Goal: Transaction & Acquisition: Purchase product/service

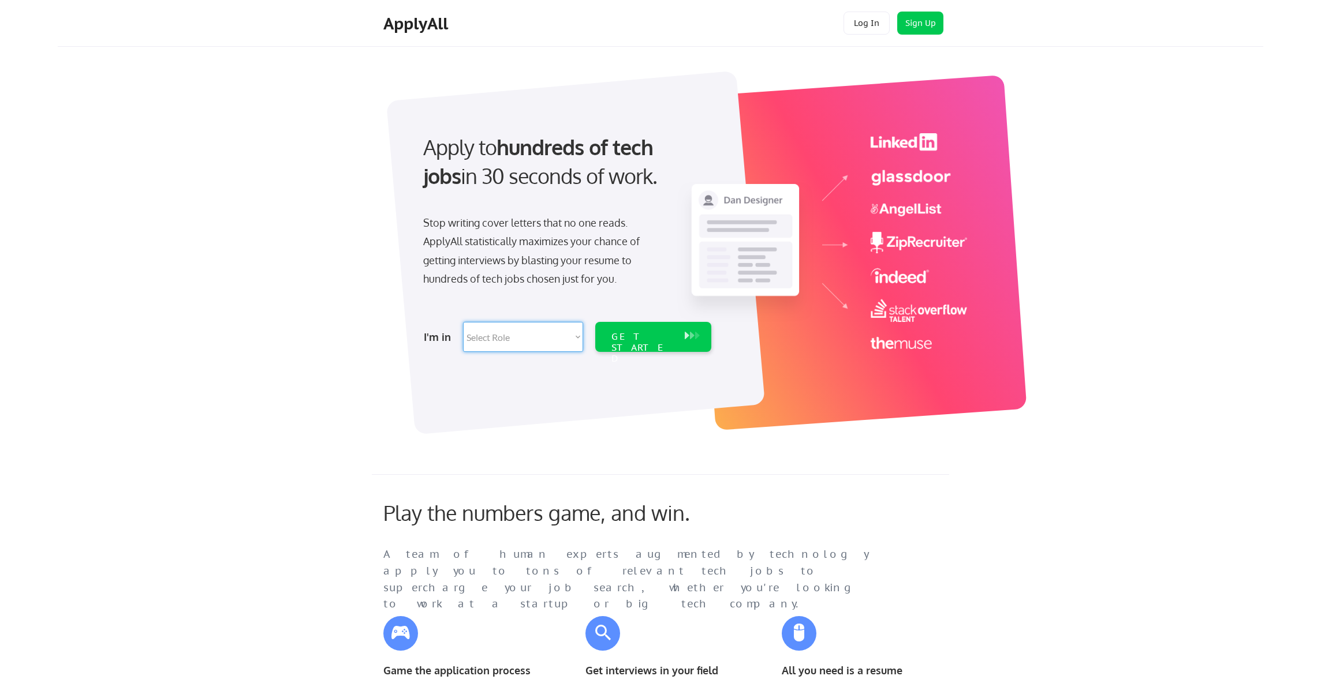
click at [562, 337] on select "Select Role Software Engineering Product Management Customer Success Sales UI/U…" at bounding box center [523, 337] width 120 height 30
select select ""hr_recruiting""
click at [463, 322] on select "Select Role Software Engineering Product Management Customer Success Sales UI/U…" at bounding box center [523, 337] width 120 height 30
select select ""hr_recruiting""
click at [648, 337] on div "GET STARTED" at bounding box center [642, 347] width 62 height 33
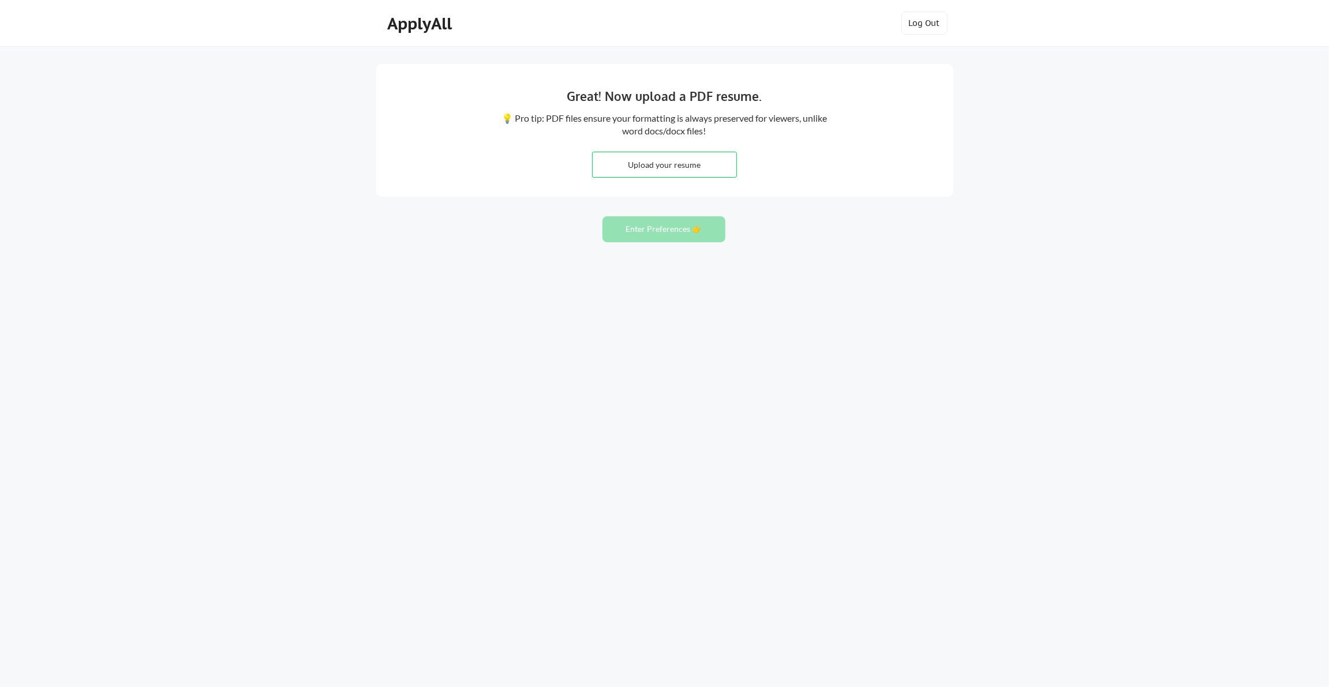
click at [634, 160] on input "file" at bounding box center [665, 164] width 144 height 25
type input "C:\fakepath\2025 [PERSON_NAME] TA2.pdf"
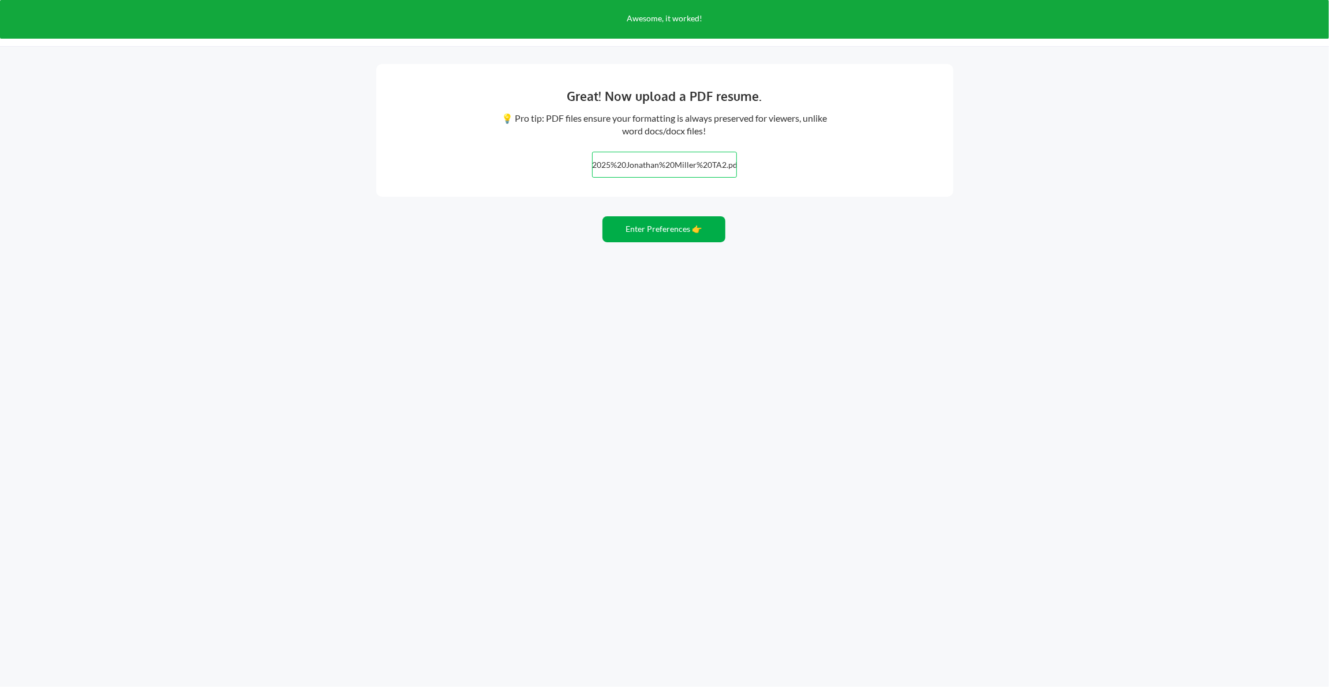
click at [643, 228] on button "Enter Preferences 👉" at bounding box center [664, 229] width 123 height 26
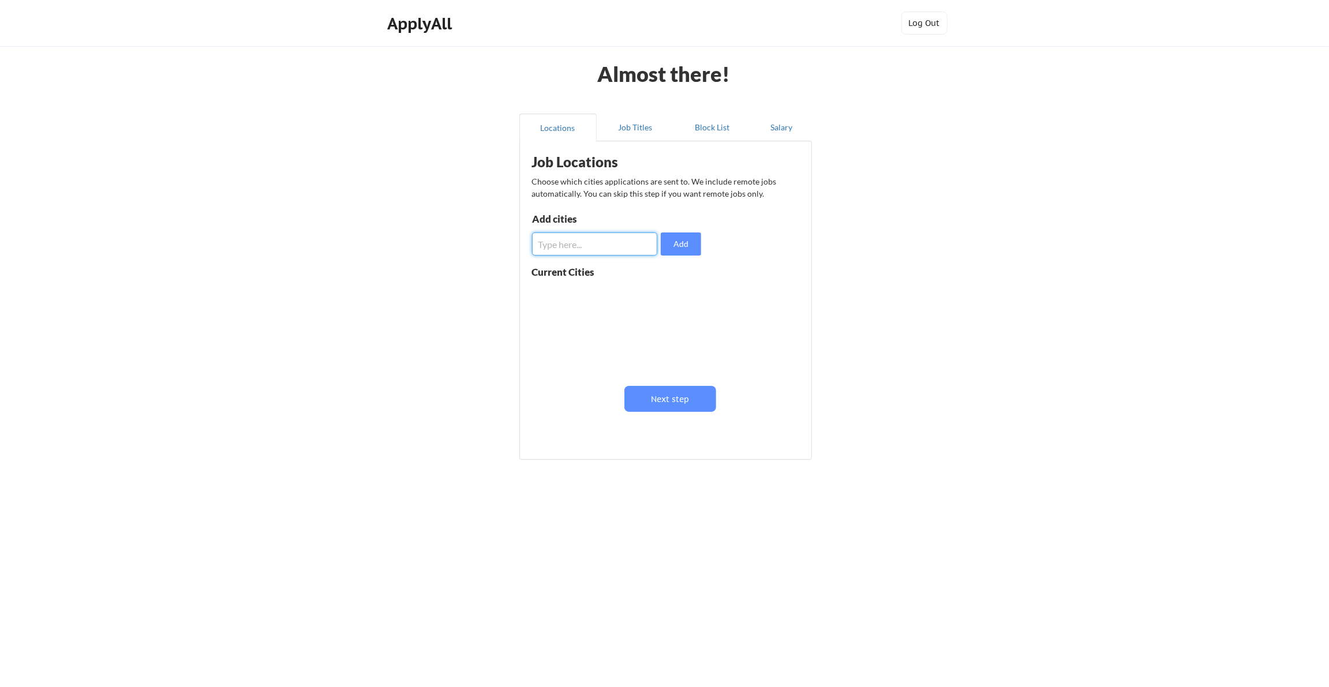
click at [568, 246] on input "input" at bounding box center [595, 244] width 126 height 23
type input "[GEOGRAPHIC_DATA]"
click at [568, 246] on input "input" at bounding box center [595, 244] width 126 height 23
type input "Austin"
click at [568, 246] on input "input" at bounding box center [595, 244] width 126 height 23
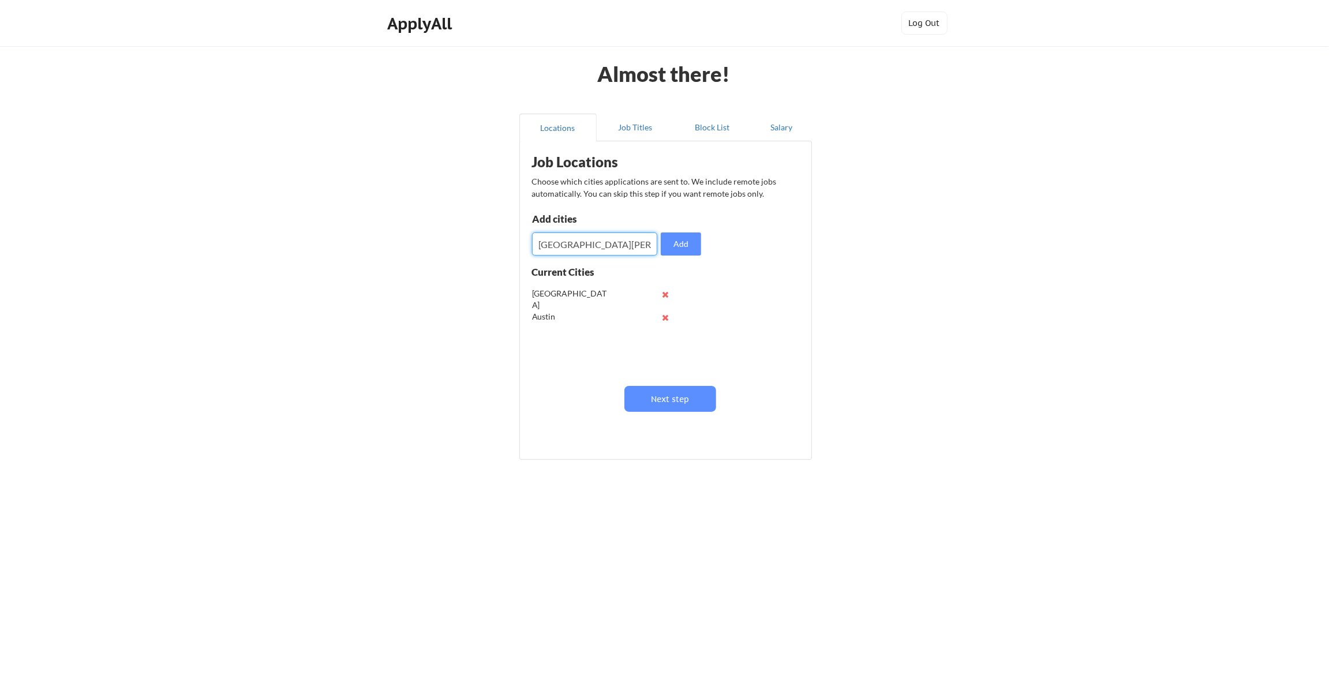
type input "San Jose"
click at [568, 246] on input "input" at bounding box center [595, 244] width 126 height 23
type input "T"
type input "O"
type input "Tampa"
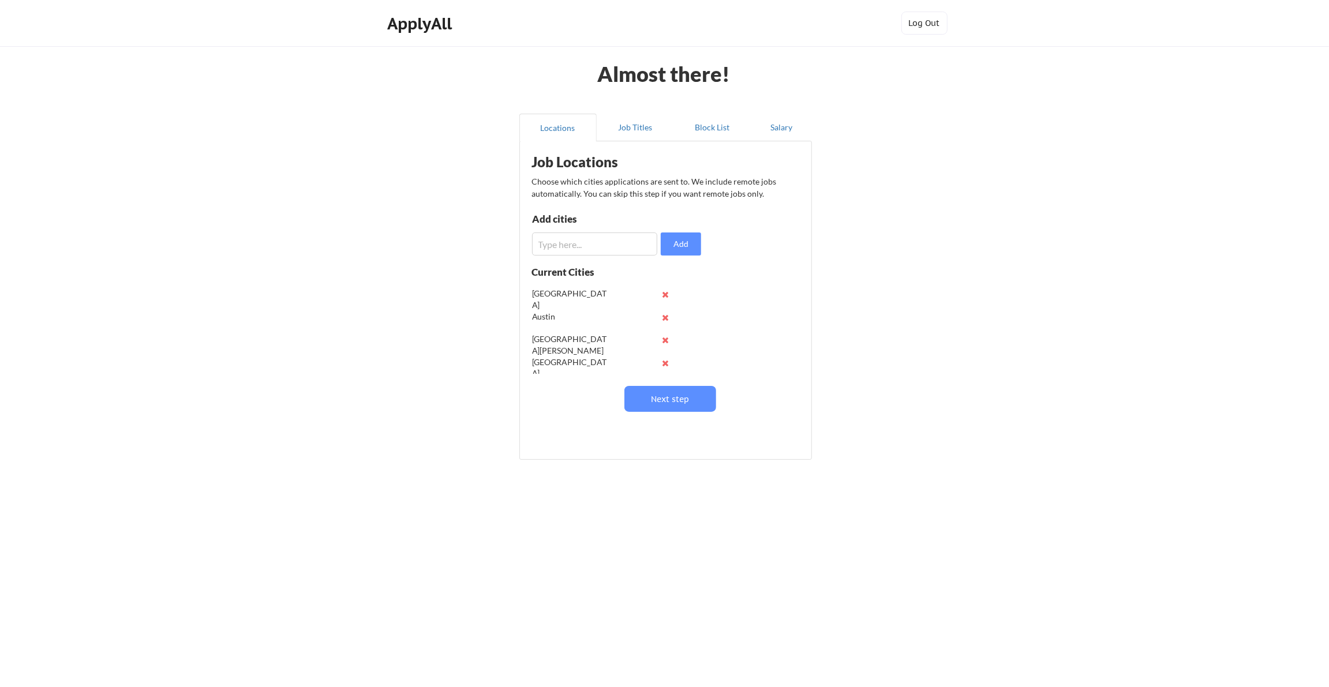
click at [568, 246] on input "input" at bounding box center [595, 244] width 126 height 23
type input "Denver"
click at [635, 134] on button "Job Titles" at bounding box center [635, 128] width 77 height 28
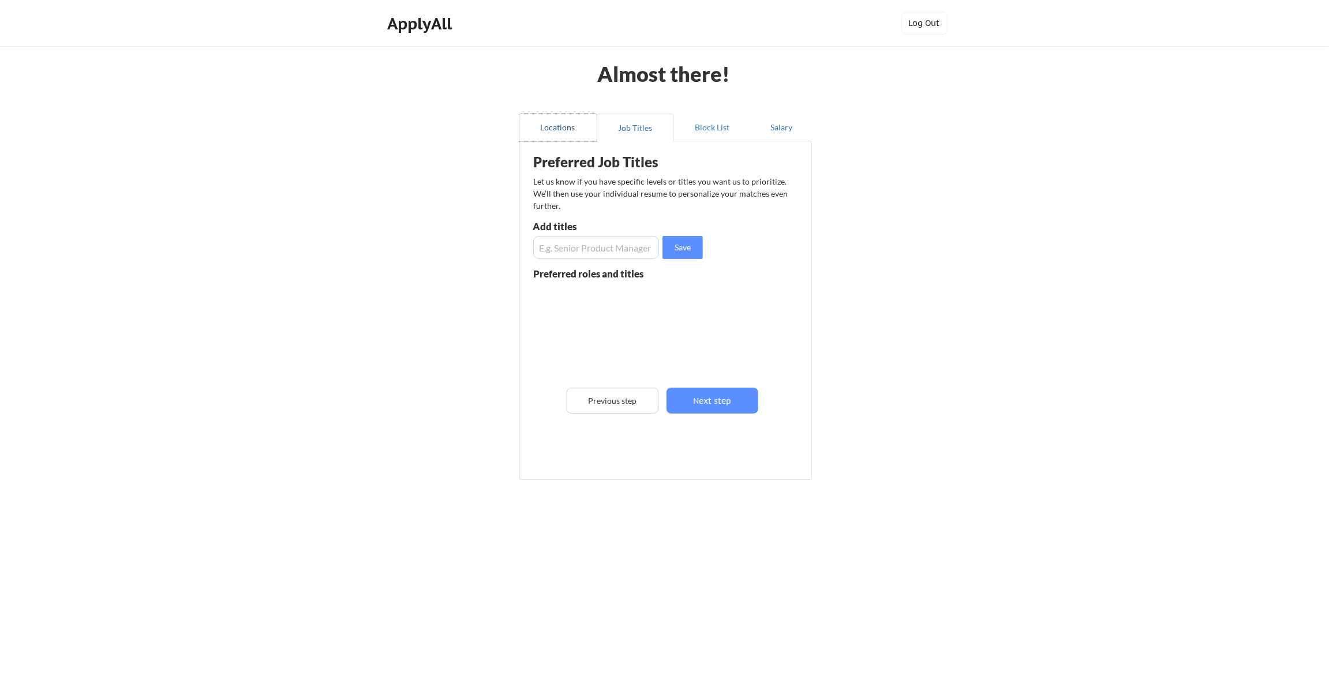
click at [574, 128] on button "Locations" at bounding box center [558, 128] width 77 height 28
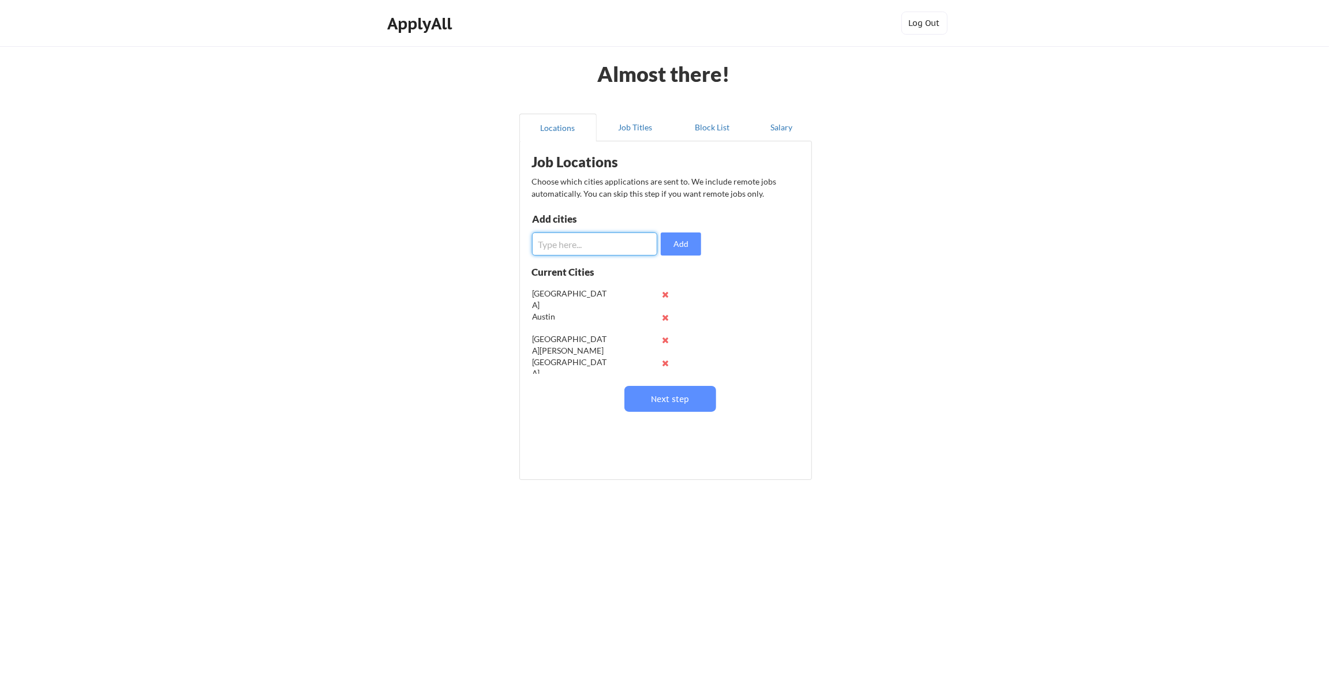
click at [568, 248] on input "input" at bounding box center [595, 244] width 126 height 23
type input "Irving"
click at [568, 248] on input "input" at bounding box center [595, 244] width 126 height 23
type input "Plano"
click at [568, 248] on input "input" at bounding box center [595, 244] width 126 height 23
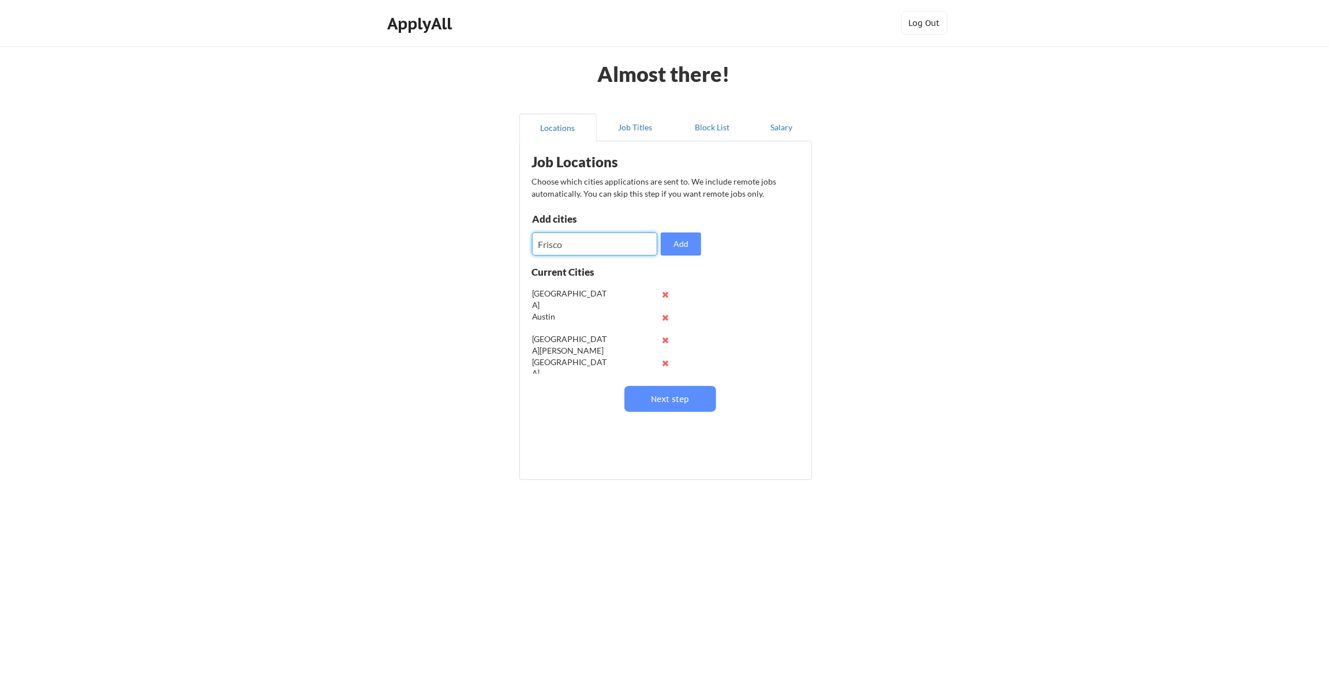
type input "Frisco"
click at [646, 129] on button "Job Titles" at bounding box center [635, 128] width 77 height 28
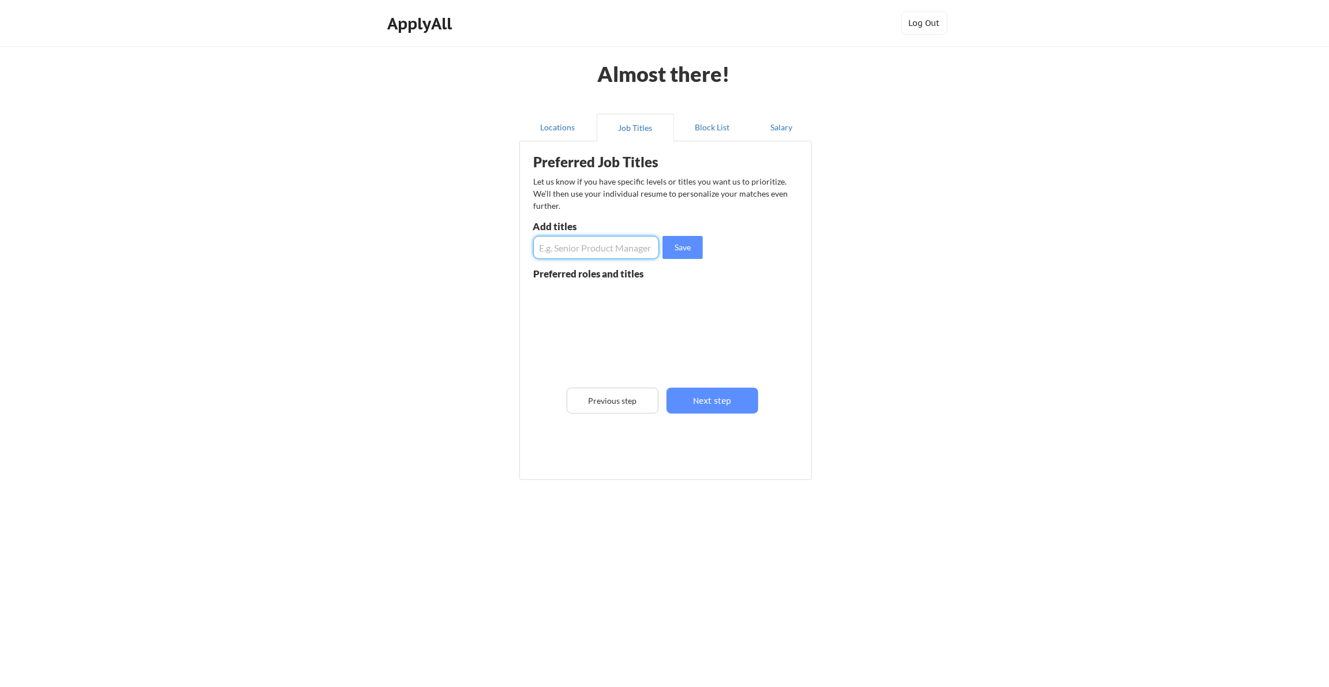
click at [552, 250] on input "input" at bounding box center [596, 247] width 126 height 23
click at [589, 249] on input "input" at bounding box center [596, 247] width 126 height 23
drag, startPoint x: 635, startPoint y: 249, endPoint x: 513, endPoint y: 251, distance: 121.8
click at [513, 248] on div "Locations Job Titles Block List Salary Preferred Job Titles Let us know if you …" at bounding box center [665, 297] width 306 height 387
type input "Talent Acquisition"
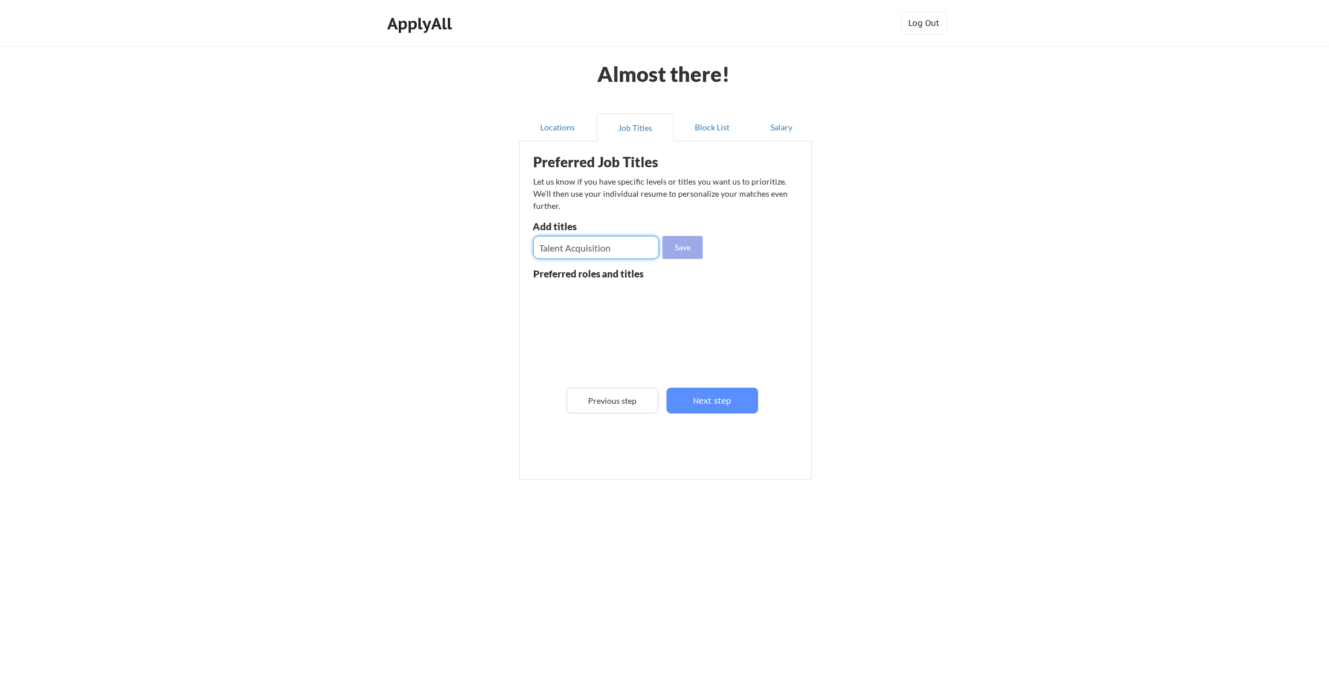
click at [679, 248] on button "Save" at bounding box center [683, 247] width 40 height 23
click at [586, 249] on input "input" at bounding box center [596, 247] width 126 height 23
click at [666, 294] on button at bounding box center [667, 296] width 9 height 9
click at [571, 245] on input "input" at bounding box center [596, 247] width 126 height 23
paste input "Talent Acquisition"
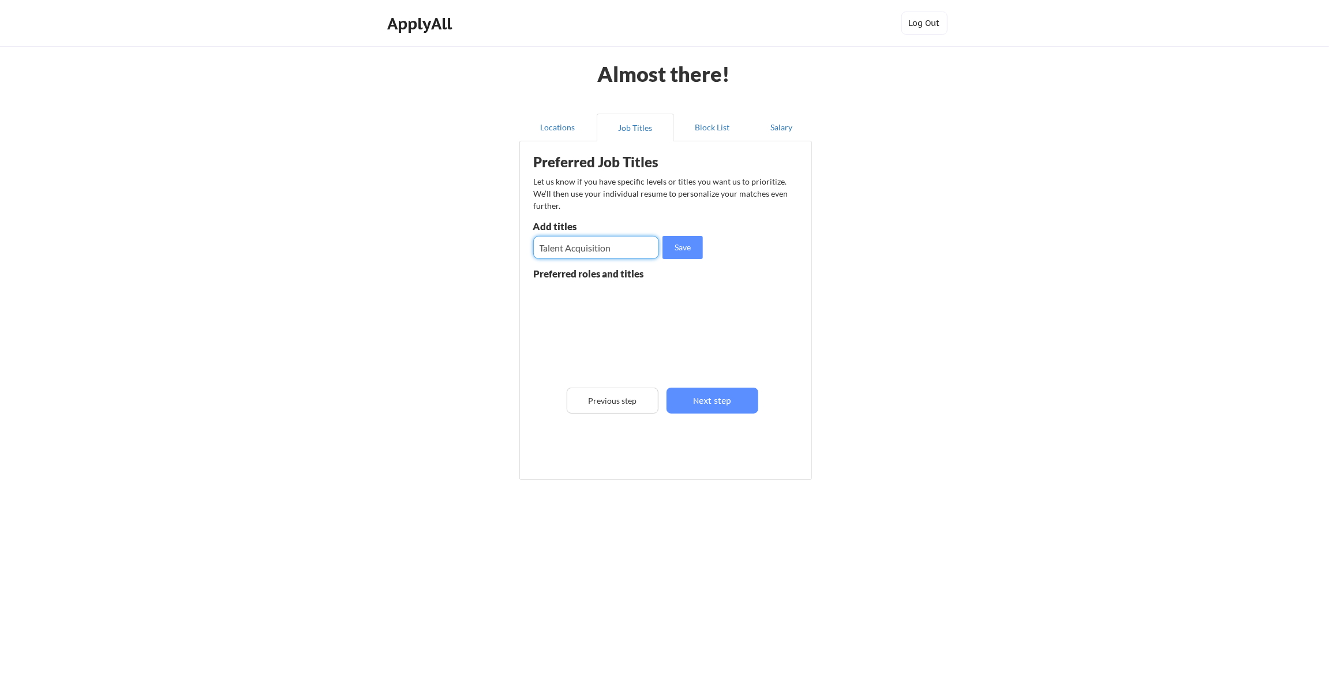
click at [540, 246] on input "input" at bounding box center [596, 247] width 126 height 23
type input "Sr. Talent Acquisition"
click at [687, 249] on button "Save" at bounding box center [683, 247] width 40 height 23
click at [566, 246] on input "input" at bounding box center [596, 247] width 126 height 23
type input "Sr. Recruiter"
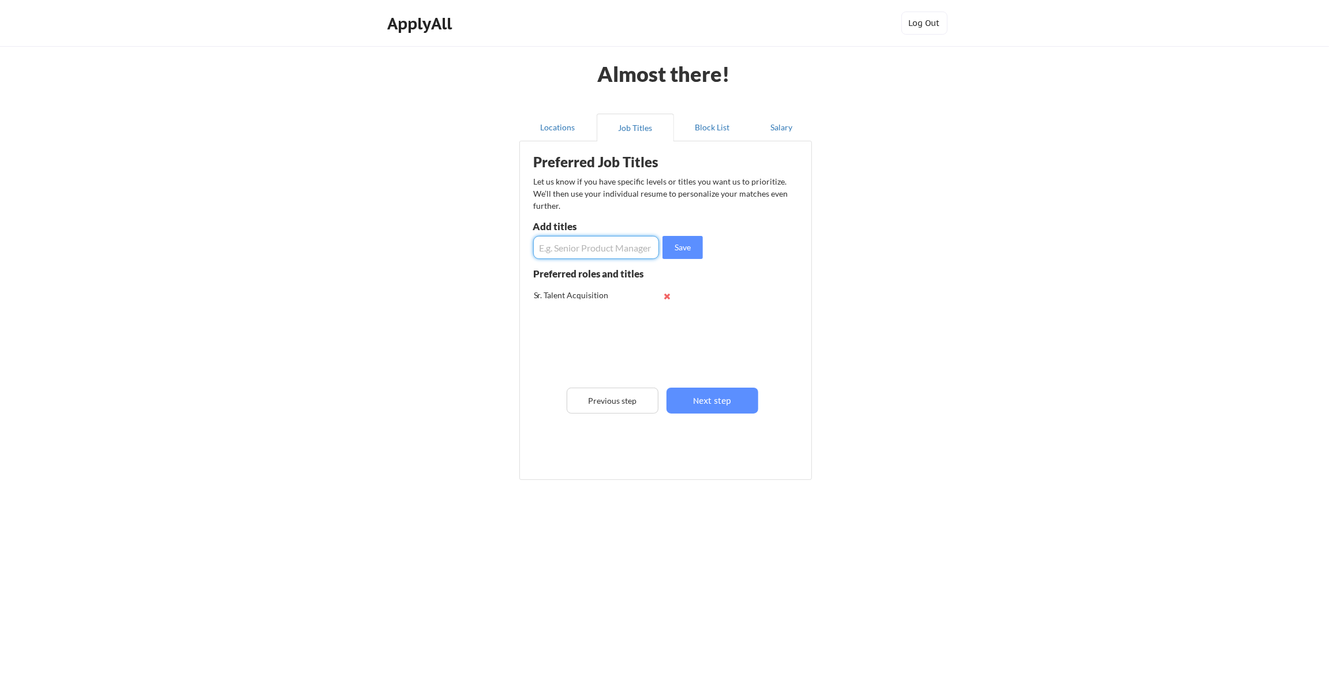
click at [566, 246] on input "input" at bounding box center [596, 247] width 126 height 23
type input "Sr. Recruiter"
click at [690, 241] on button "Save" at bounding box center [683, 247] width 40 height 23
click at [584, 248] on input "input" at bounding box center [596, 247] width 126 height 23
type input "Lead Recruiter"
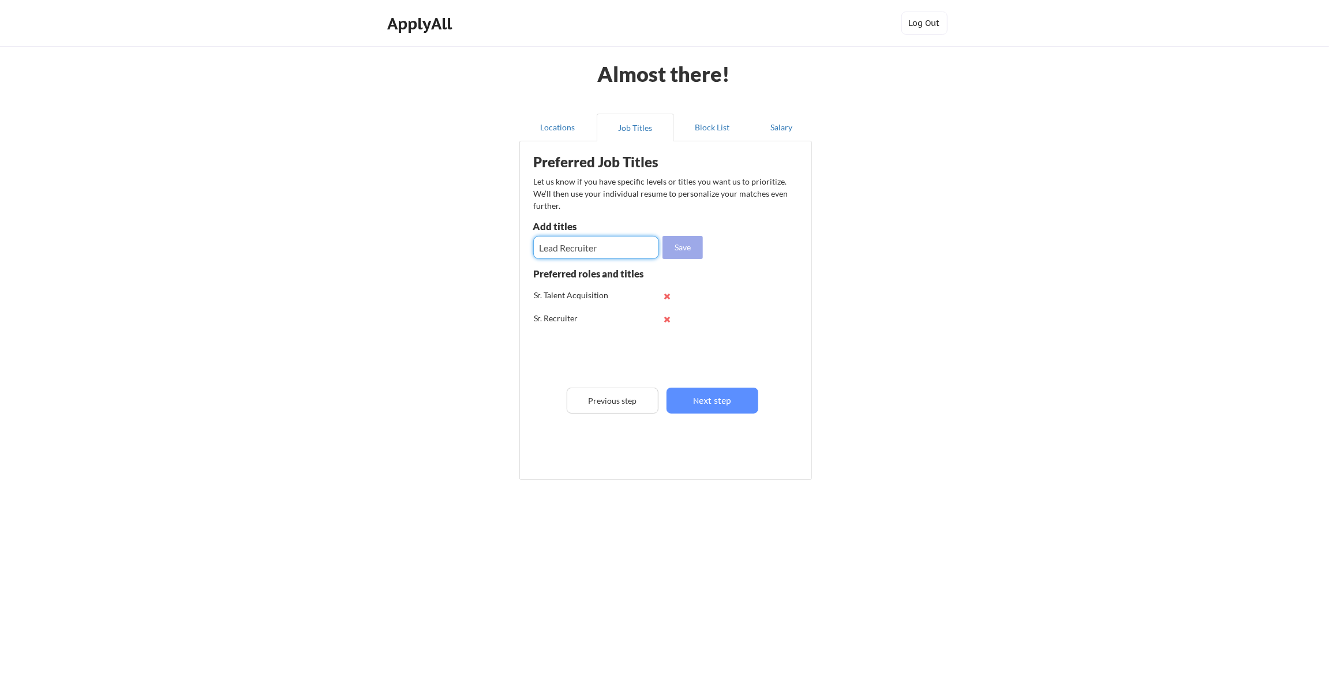
click at [682, 250] on button "Save" at bounding box center [683, 247] width 40 height 23
click at [579, 249] on input "input" at bounding box center [596, 247] width 126 height 23
type input "H"
type input "Director of Recruiting"
click at [683, 244] on button "Save" at bounding box center [683, 247] width 40 height 23
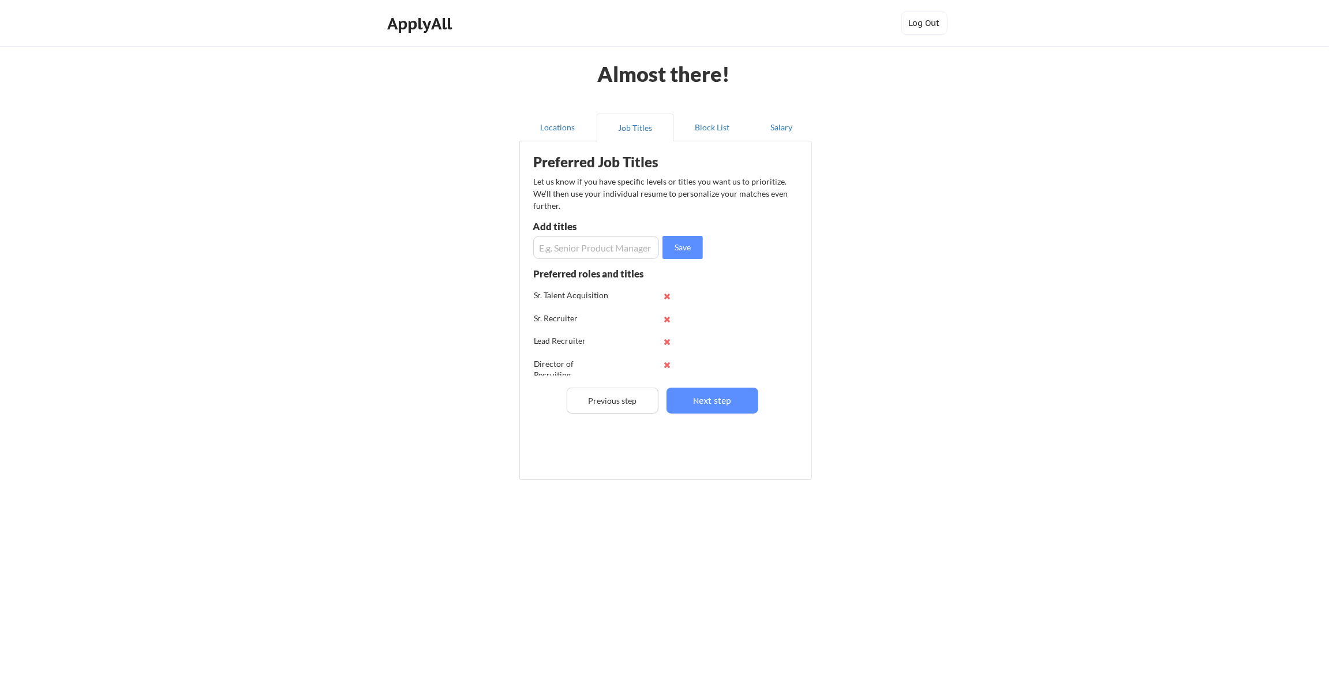
click at [611, 241] on input "input" at bounding box center [596, 247] width 126 height 23
type input "Executive Recruiter"
click at [689, 245] on button "Save" at bounding box center [683, 247] width 40 height 23
click at [544, 247] on input "input" at bounding box center [596, 247] width 126 height 23
type input "Recruiting Manager"
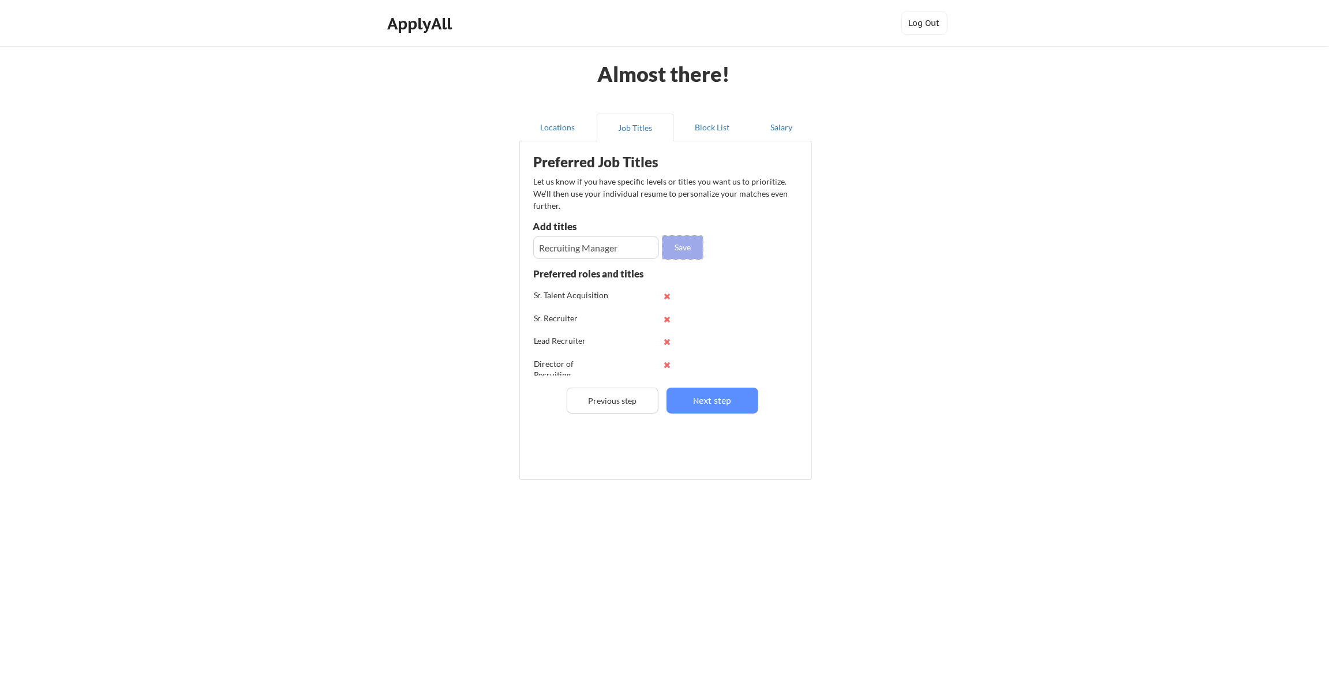
click at [675, 248] on button "Save" at bounding box center [683, 247] width 40 height 23
click at [713, 401] on button "Next step" at bounding box center [713, 401] width 92 height 26
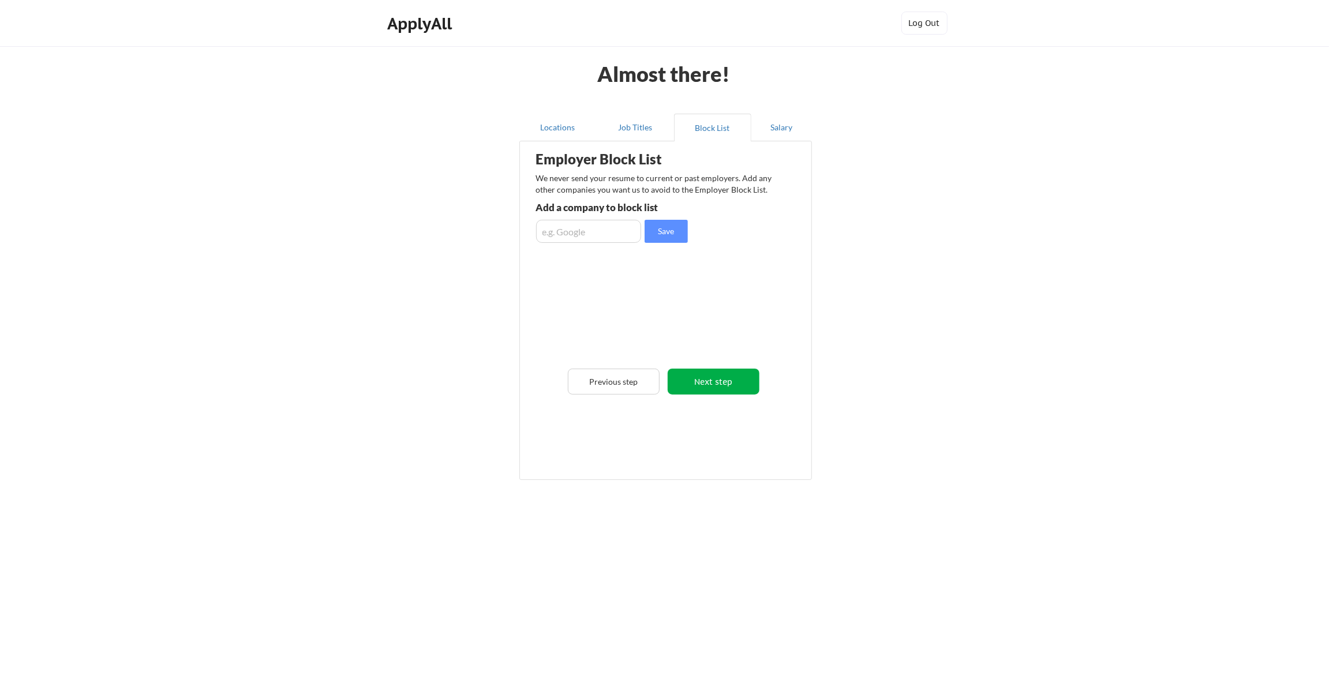
click at [718, 384] on button "Next step" at bounding box center [714, 382] width 92 height 26
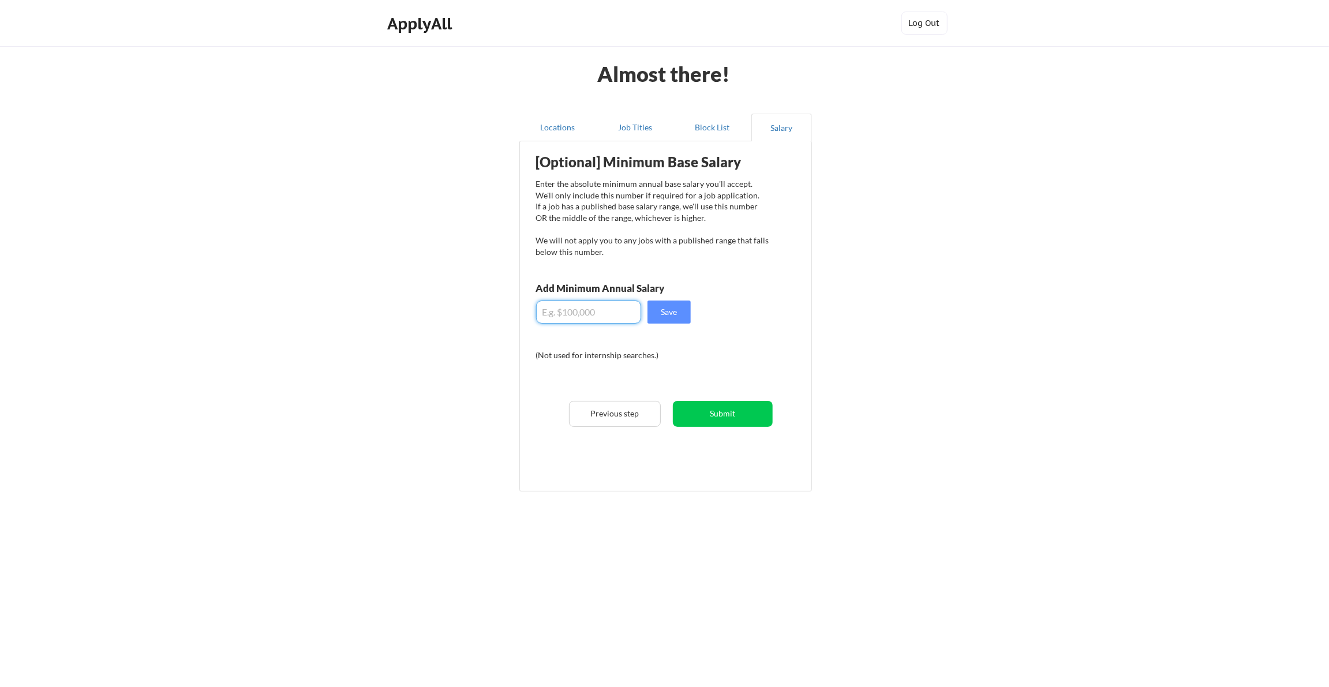
click at [589, 310] on input "input" at bounding box center [588, 312] width 105 height 23
type input "$160,000"
click at [667, 313] on button "Save" at bounding box center [669, 312] width 43 height 23
click at [726, 416] on button "Submit" at bounding box center [723, 414] width 100 height 26
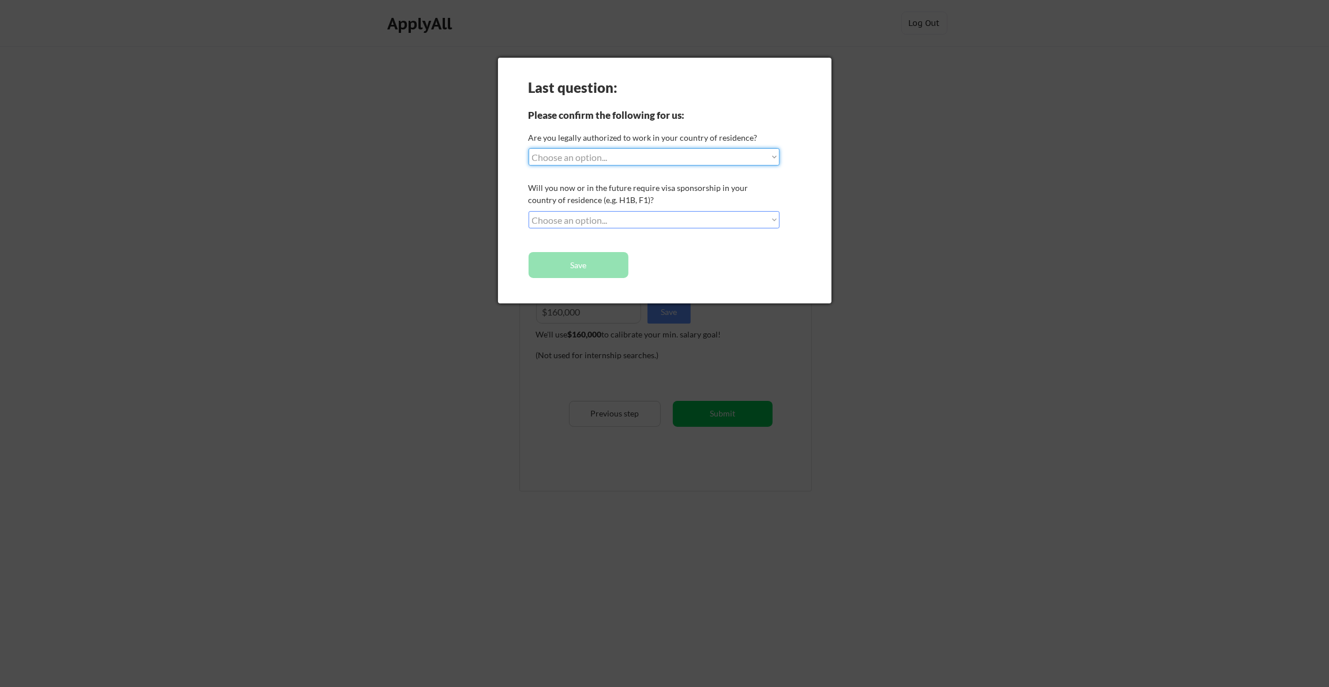
click at [596, 161] on select "Choose an option... Yes, I am a US Citizen Yes, I am a Canadian Citizen Yes, I …" at bounding box center [654, 156] width 251 height 17
select select ""yes__i_am_a_us_citizen""
click at [529, 148] on select "Choose an option... Yes, I am a US Citizen Yes, I am a Canadian Citizen Yes, I …" at bounding box center [654, 156] width 251 height 17
click at [571, 221] on select "Choose an option... No, I will not need sponsorship Yes, I will need sponsorship" at bounding box center [654, 219] width 251 height 17
select select ""no__i_will_not_need_sponsorship""
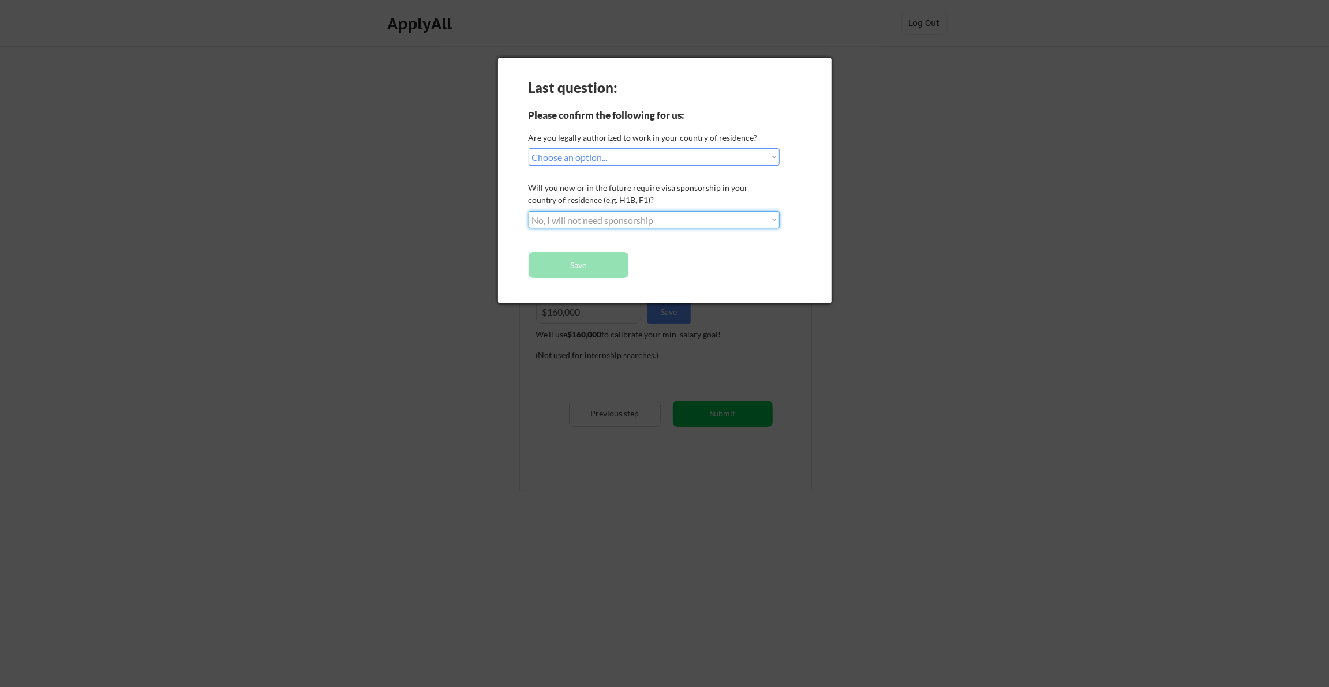
click at [529, 211] on select "Choose an option... No, I will not need sponsorship Yes, I will need sponsorship" at bounding box center [654, 219] width 251 height 17
click at [571, 268] on button "Save" at bounding box center [579, 265] width 100 height 26
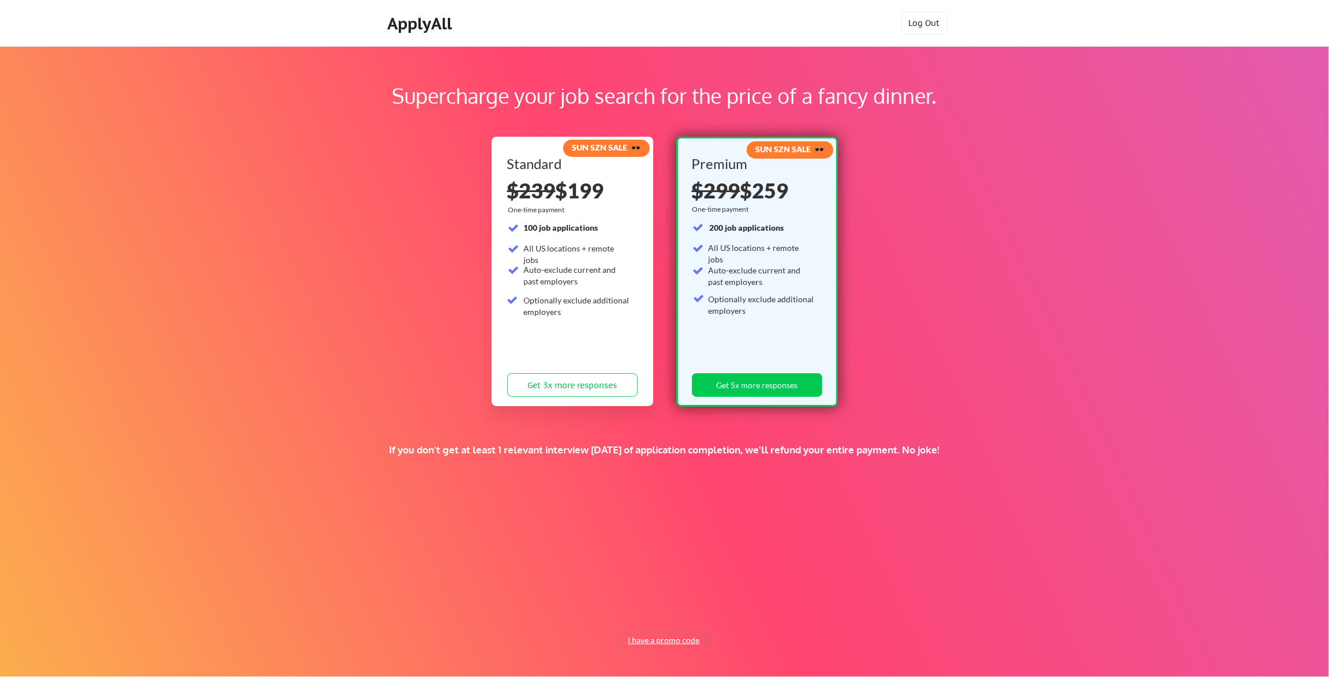
click at [664, 640] on button "I have a promo code" at bounding box center [664, 641] width 85 height 14
click at [645, 612] on input "input" at bounding box center [636, 614] width 107 height 24
click at [613, 615] on input "input" at bounding box center [636, 614] width 107 height 24
click at [619, 612] on input "input" at bounding box center [636, 614] width 107 height 24
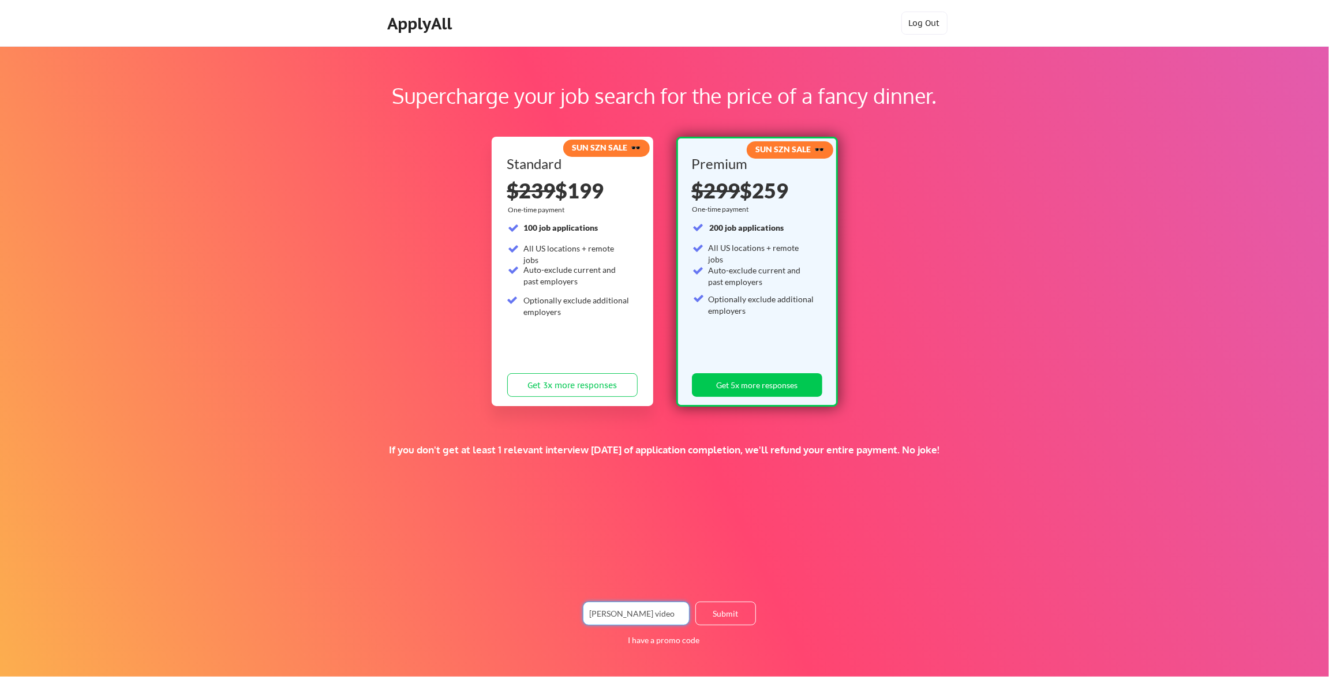
click at [621, 614] on input "input" at bounding box center [636, 614] width 107 height 24
type input "Anthonyvideo"
click at [717, 612] on button "Submit" at bounding box center [726, 614] width 61 height 24
click at [754, 382] on button "Get 5x more responses" at bounding box center [757, 385] width 130 height 24
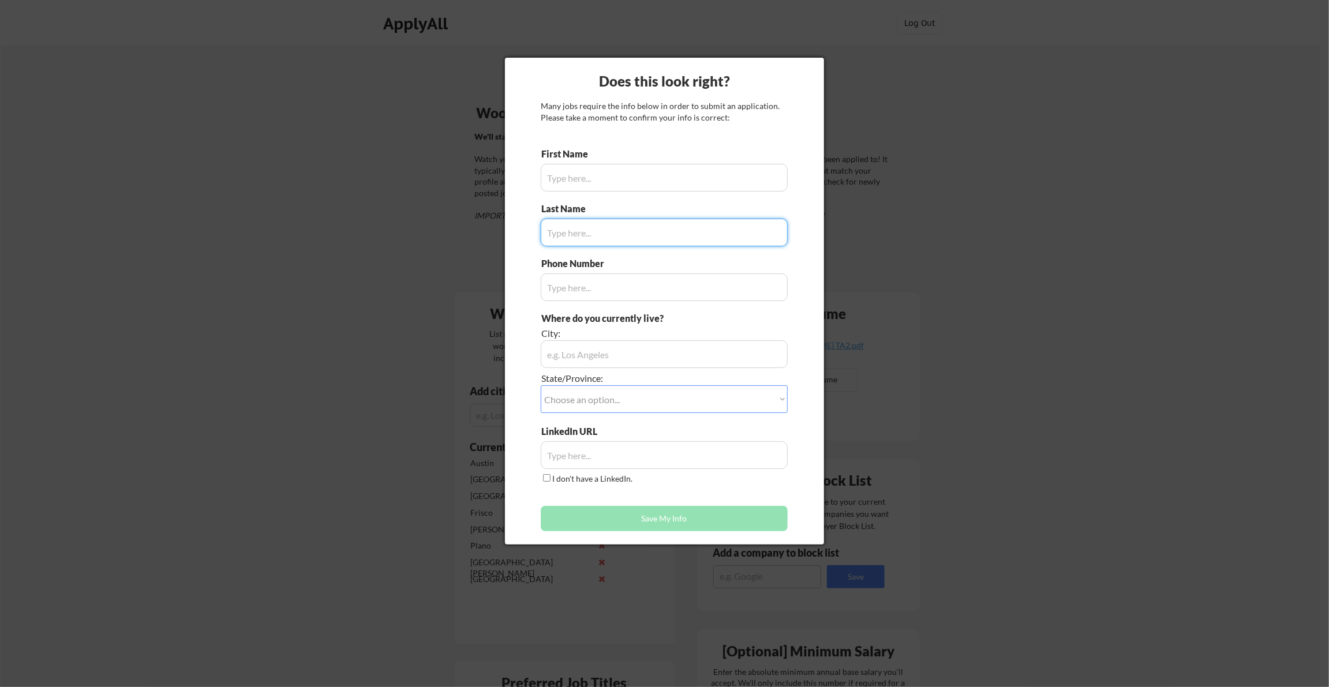
type input "Jonathan"
type input "4693631779"
type input "Dallas, TX"
click at [607, 241] on input "input" at bounding box center [664, 233] width 247 height 28
type input "Miller"
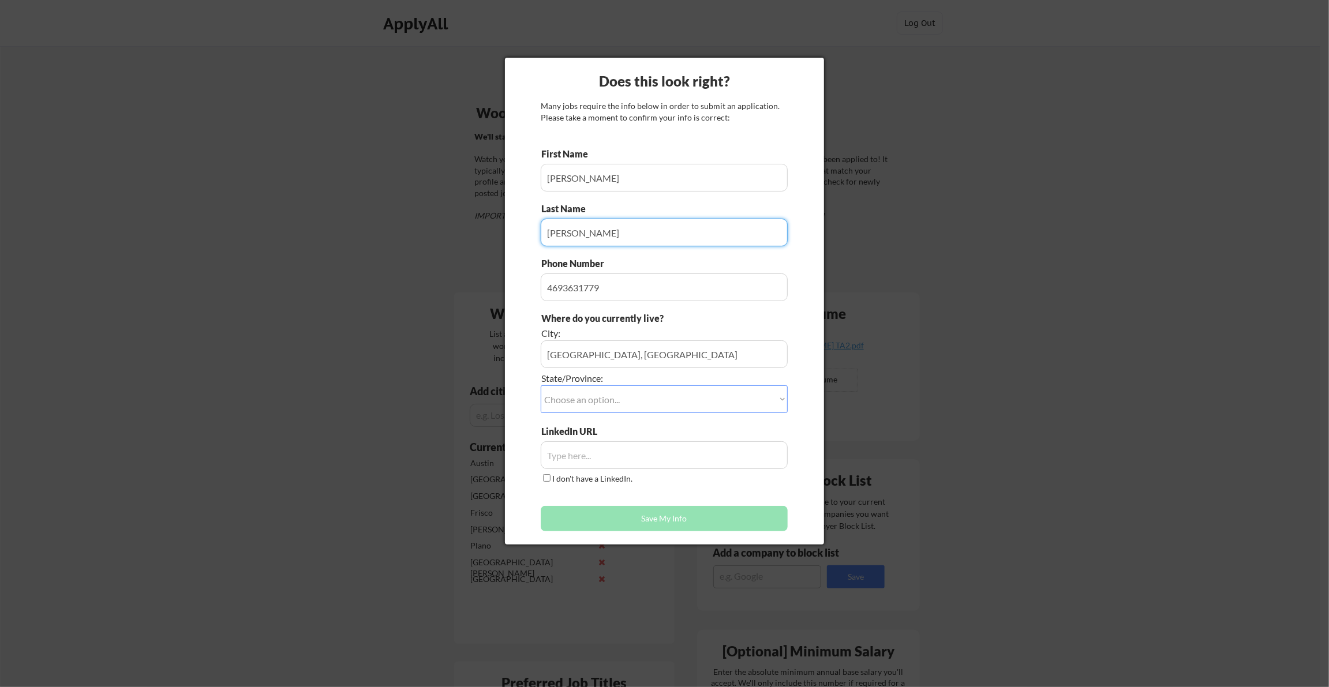
click at [593, 399] on select "Choose an option... Other/Not Applicable Alabama Alaska Alberta Arizona Arkansa…" at bounding box center [664, 400] width 247 height 28
select select ""Texas""
click at [541, 386] on select "Choose an option... Other/Not Applicable Alabama Alaska Alberta Arizona Arkansa…" at bounding box center [664, 400] width 247 height 28
click at [593, 458] on input "input" at bounding box center [664, 456] width 247 height 28
click at [567, 460] on input "input" at bounding box center [664, 456] width 247 height 28
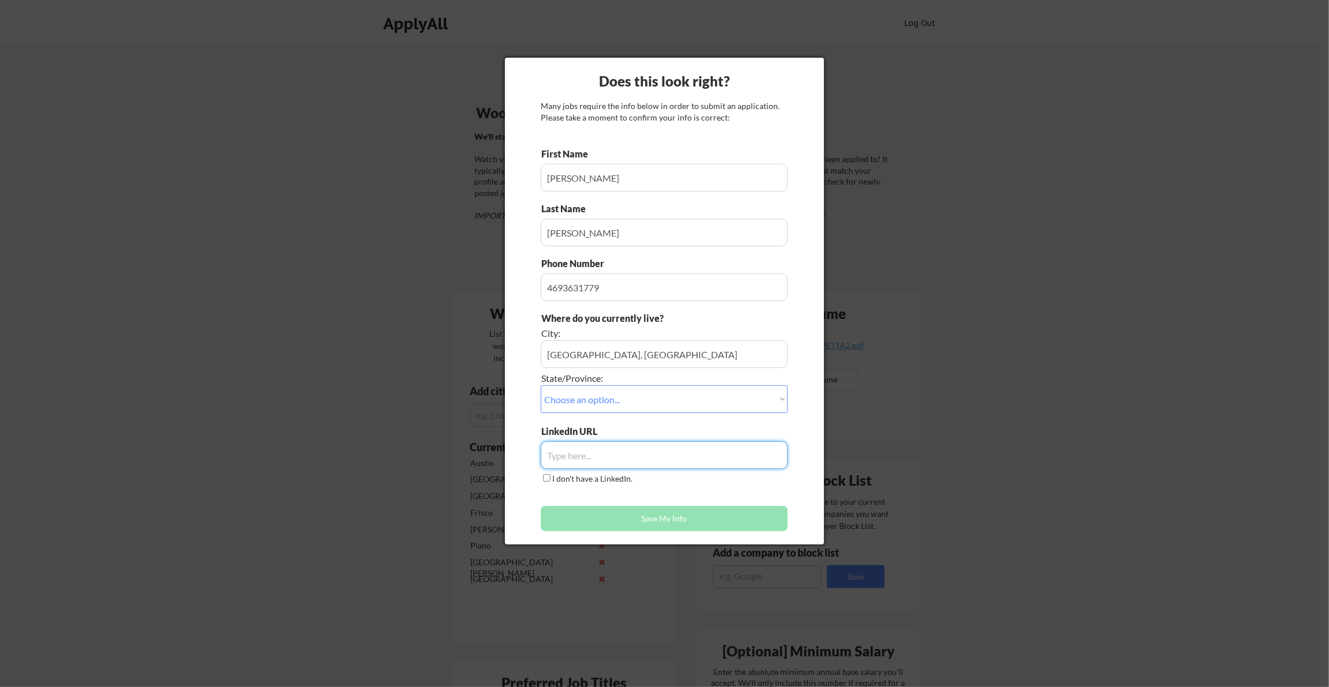
paste input "https://www.linkedin.com/in/jonathanmiller989/"
type input "https://www.linkedin.com/in/jonathanmiller989/"
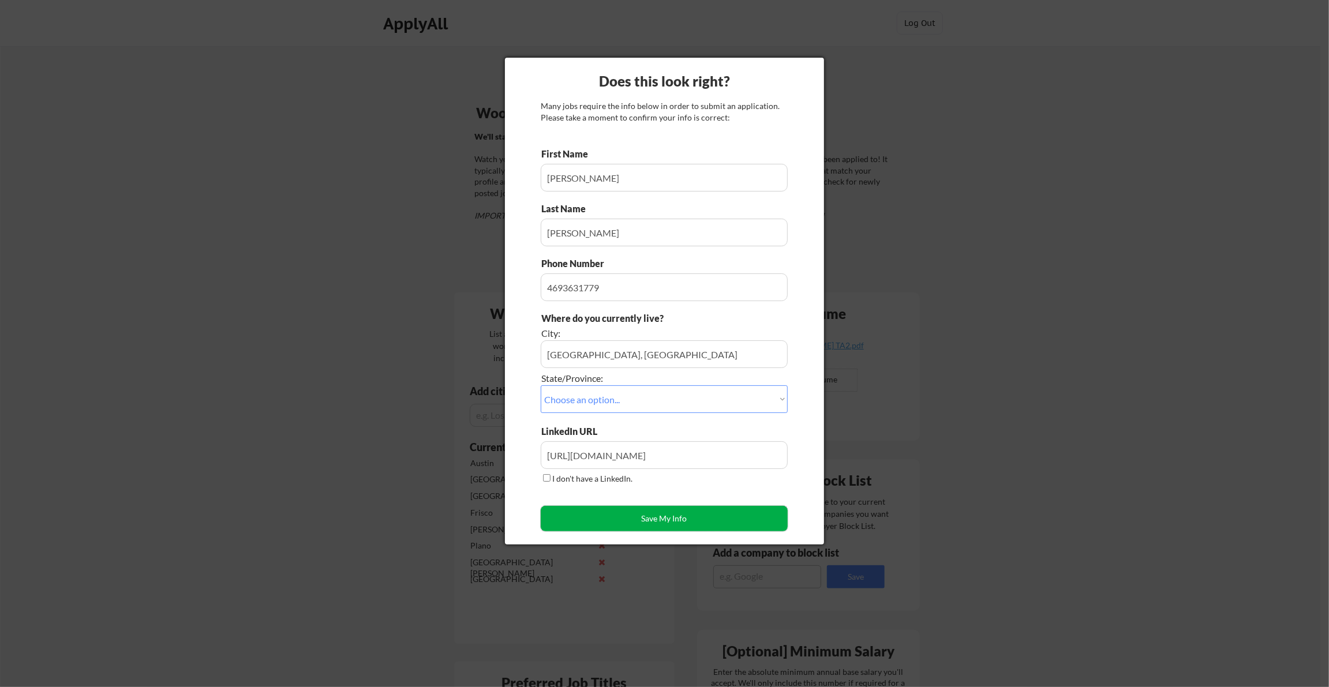
click at [649, 522] on button "Save My Info" at bounding box center [664, 518] width 247 height 25
type input "Dallas, TX, Texas"
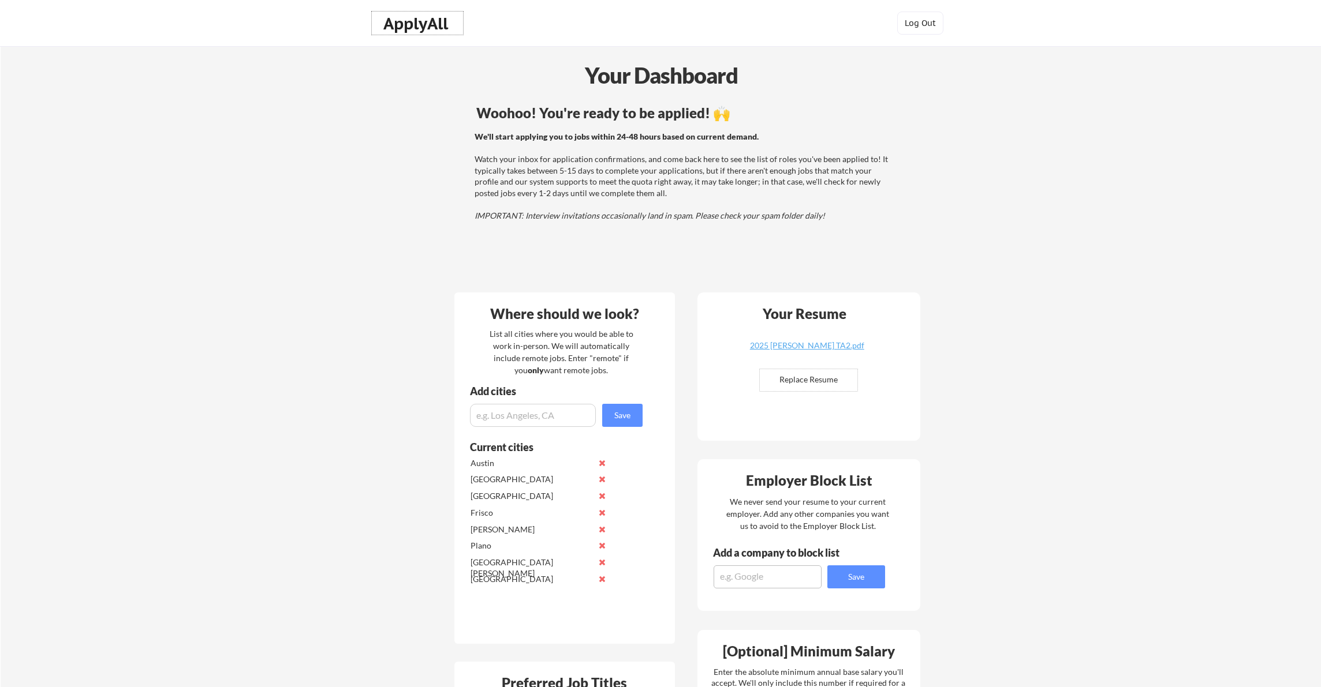
click at [418, 25] on div "ApplyAll" at bounding box center [417, 24] width 68 height 20
click at [438, 25] on div "ApplyAll" at bounding box center [417, 24] width 68 height 20
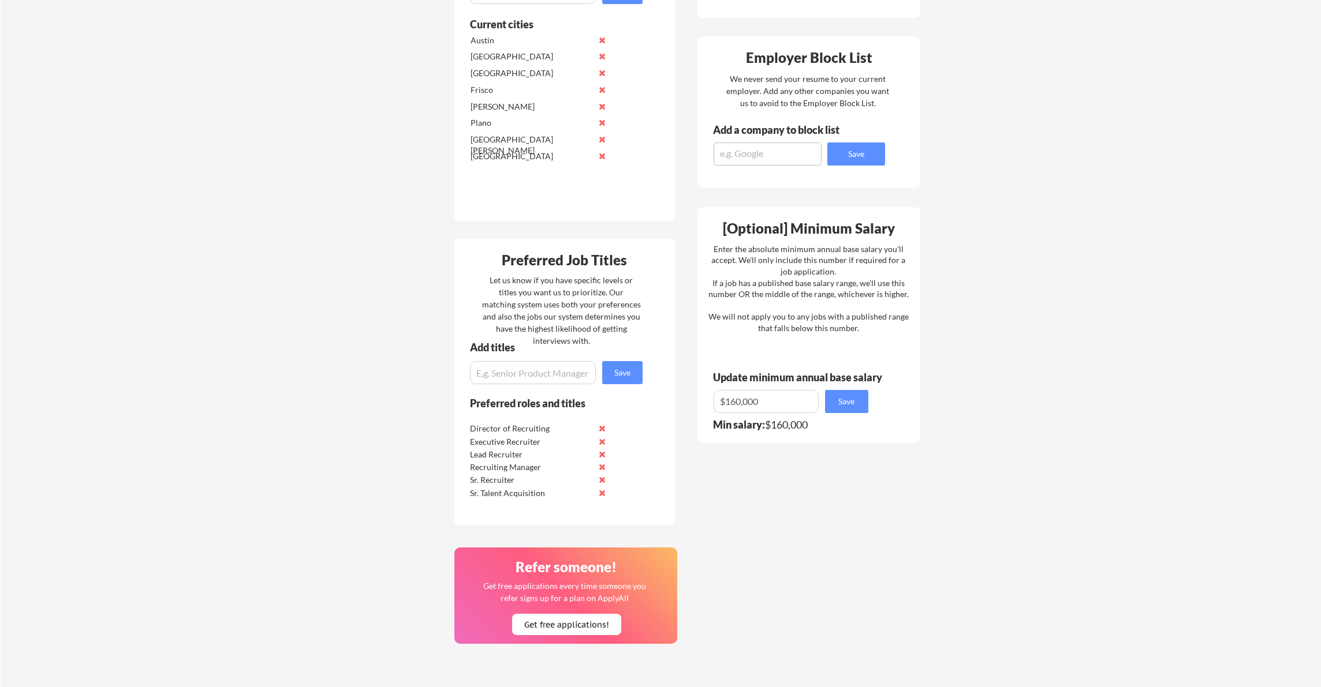
scroll to position [775, 0]
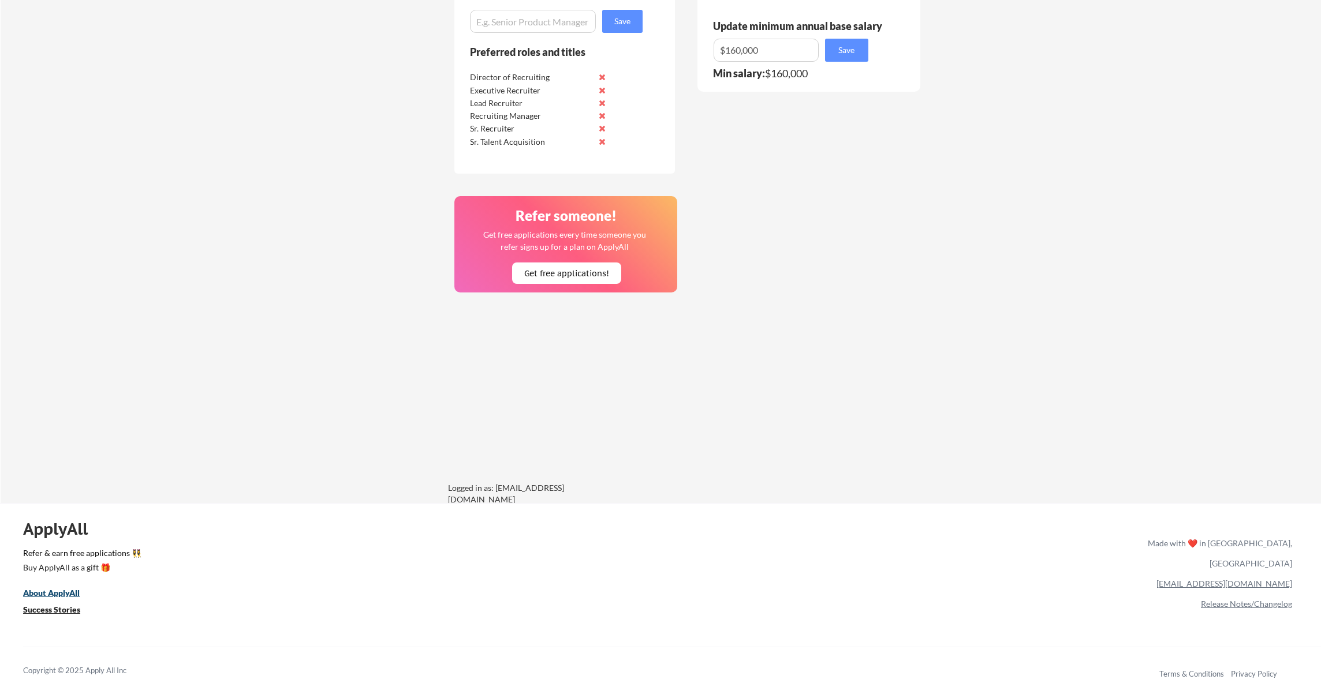
click at [48, 592] on u "About ApplyAll" at bounding box center [51, 593] width 57 height 10
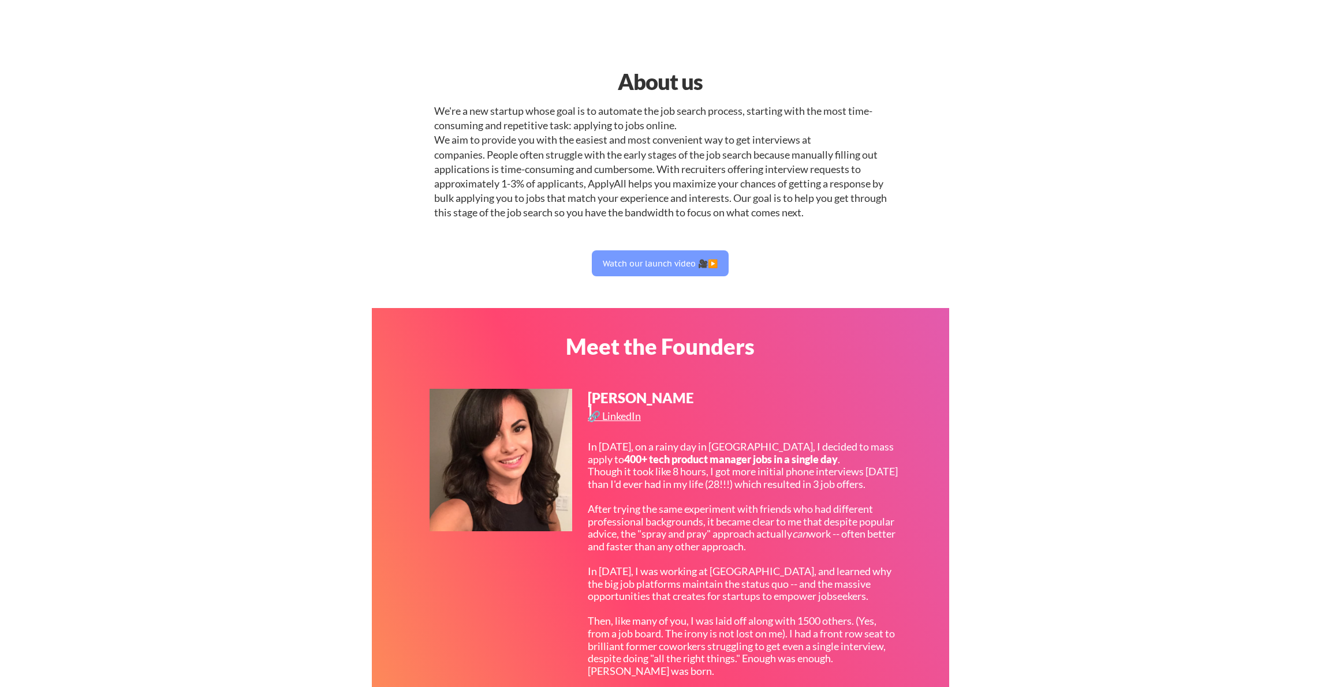
select select ""hr_recruiting""
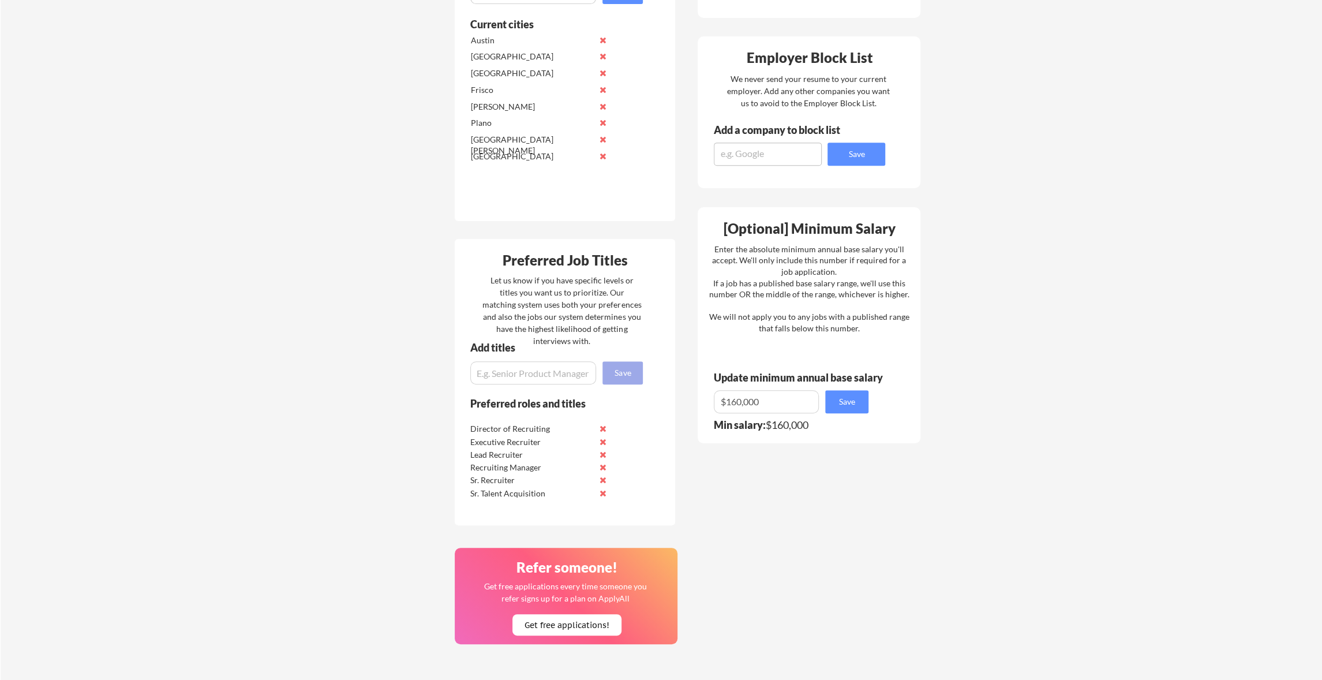
scroll to position [783, 0]
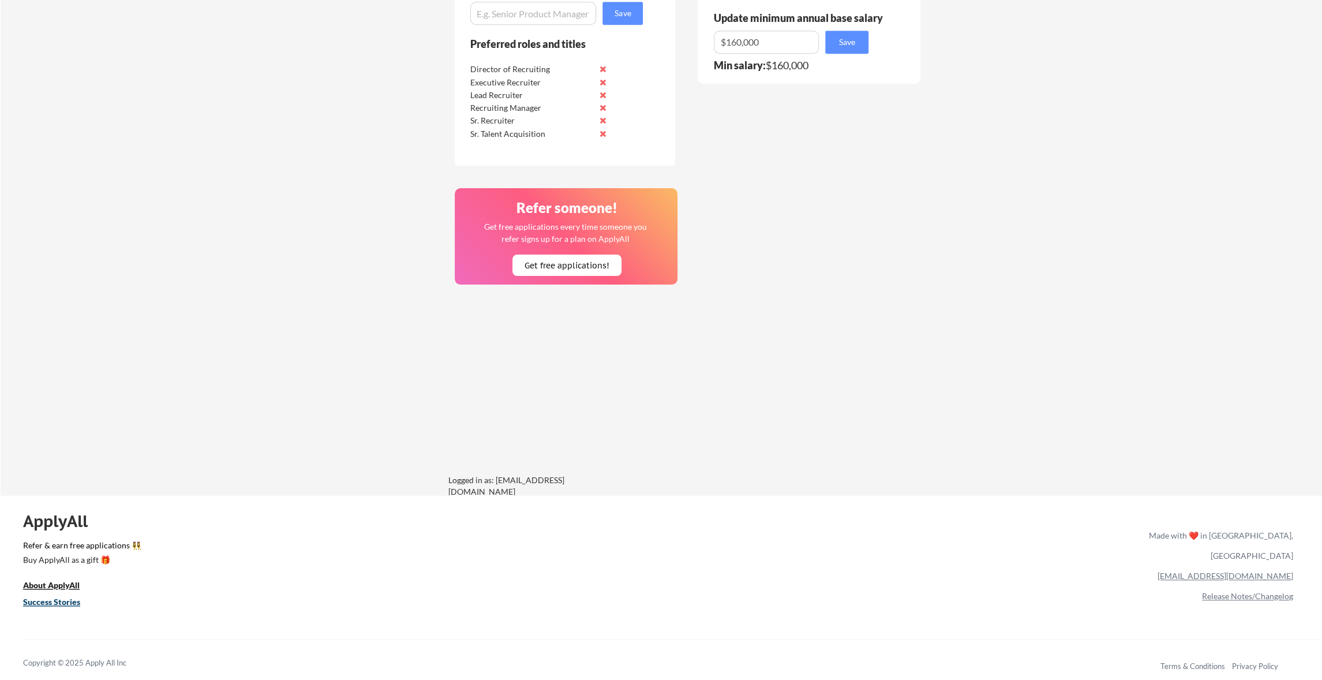
click at [53, 600] on u "Success Stories" at bounding box center [51, 602] width 57 height 10
